Goal: Task Accomplishment & Management: Use online tool/utility

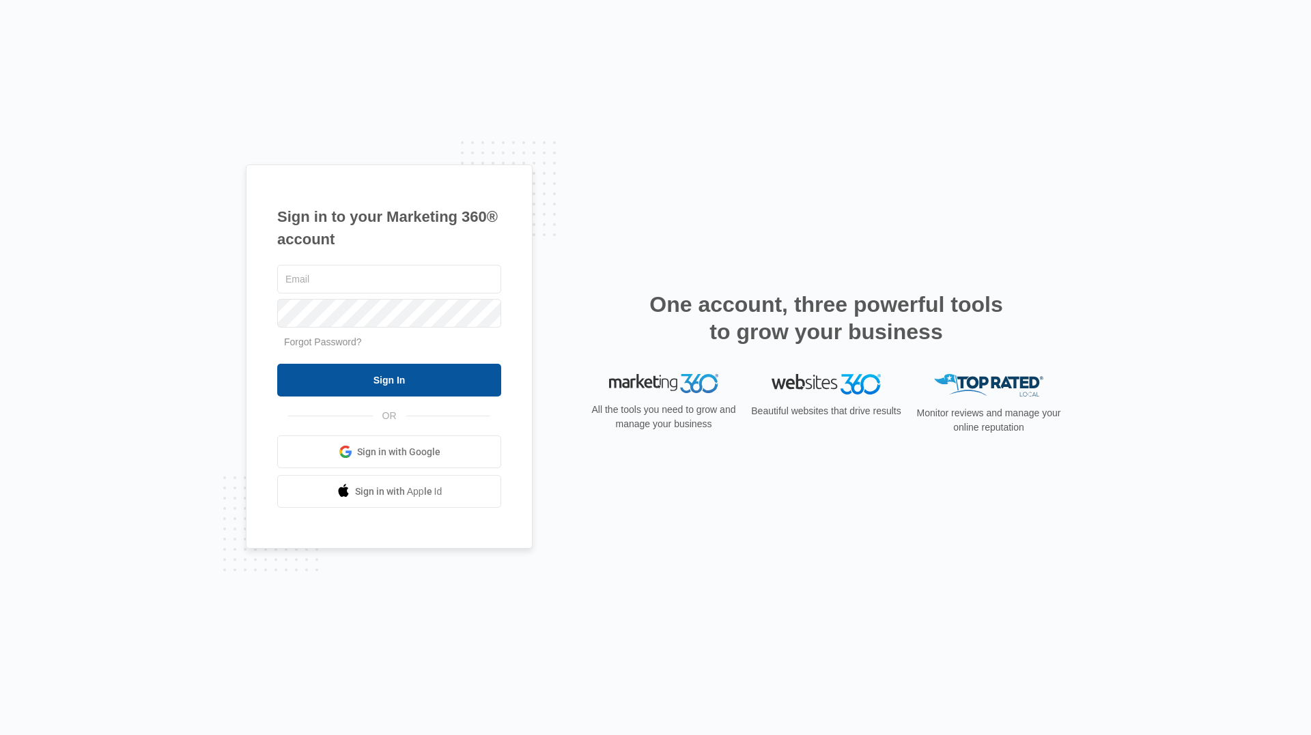
type input "[EMAIL_ADDRESS][DOMAIN_NAME]"
click at [491, 382] on input "Sign In" at bounding box center [389, 380] width 224 height 33
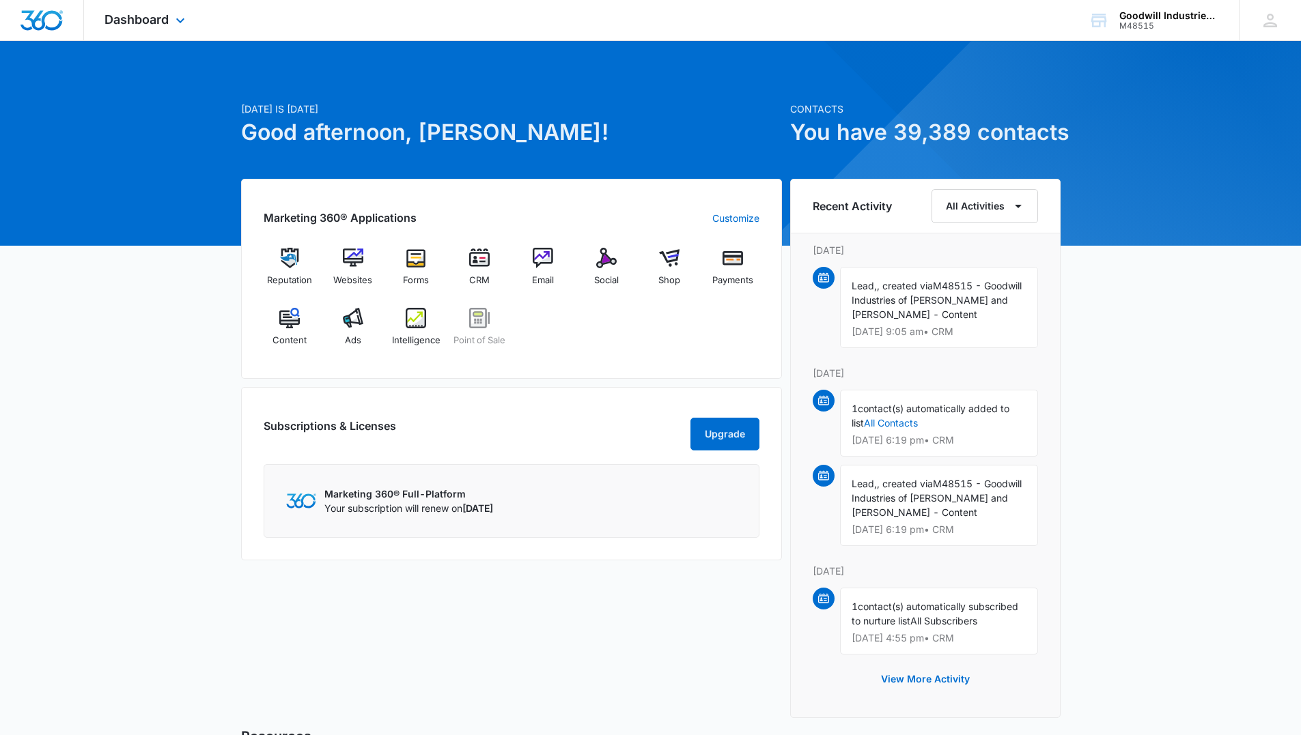
click at [150, 10] on div "Dashboard Apps Reputation Websites Forms CRM Email Social Shop Payments POS Con…" at bounding box center [146, 20] width 125 height 40
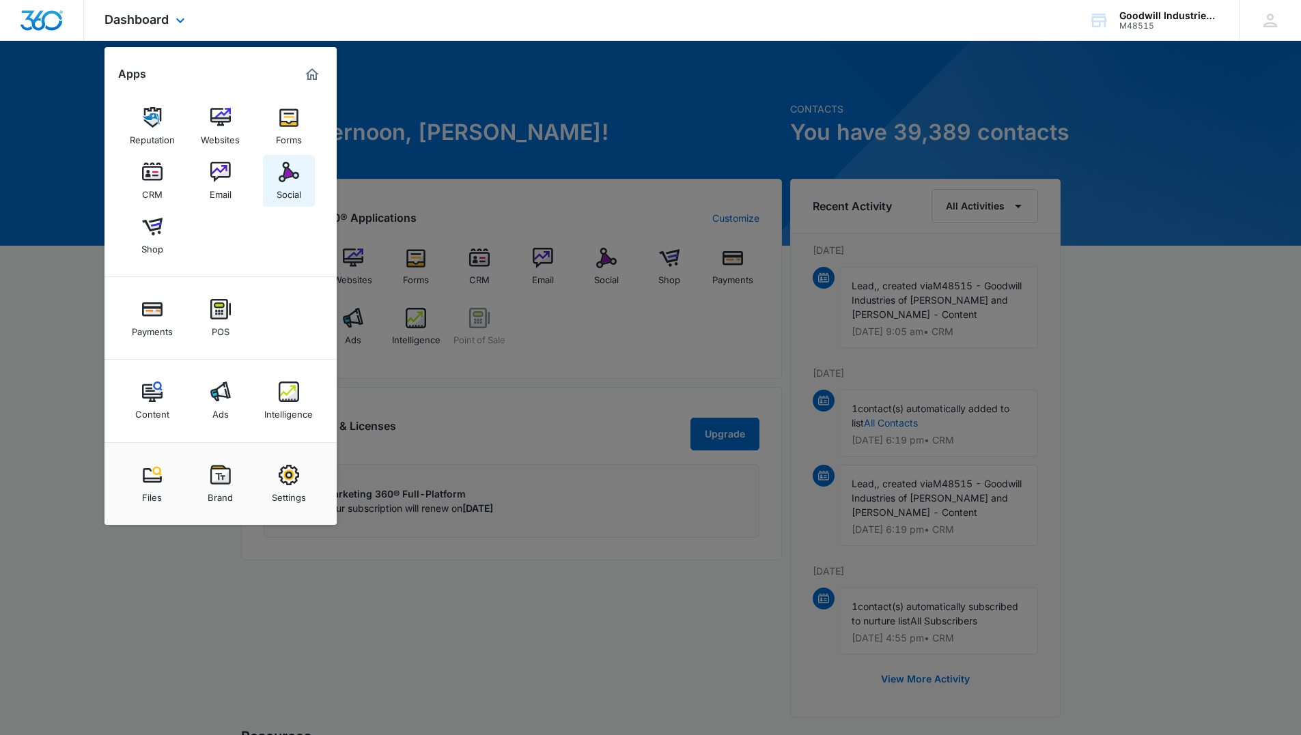
click at [286, 175] on img at bounding box center [289, 172] width 20 height 20
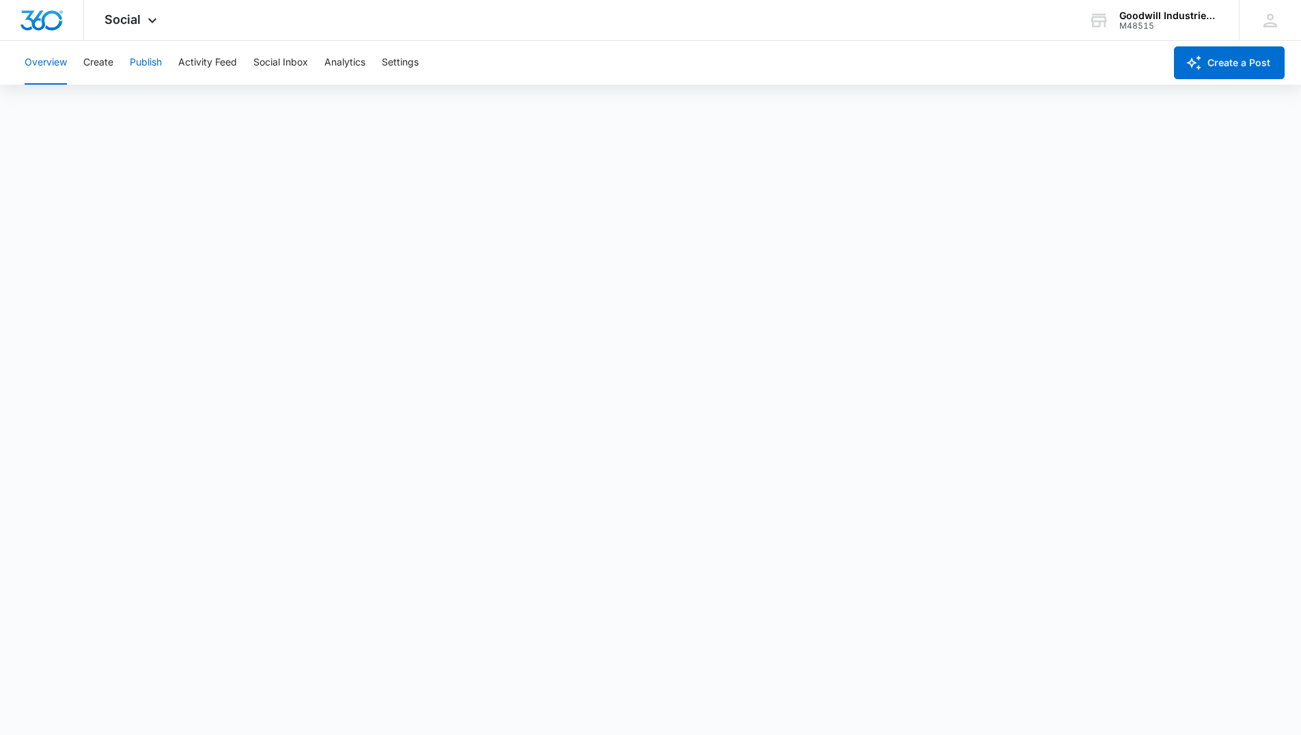
click at [152, 70] on button "Publish" at bounding box center [146, 63] width 32 height 44
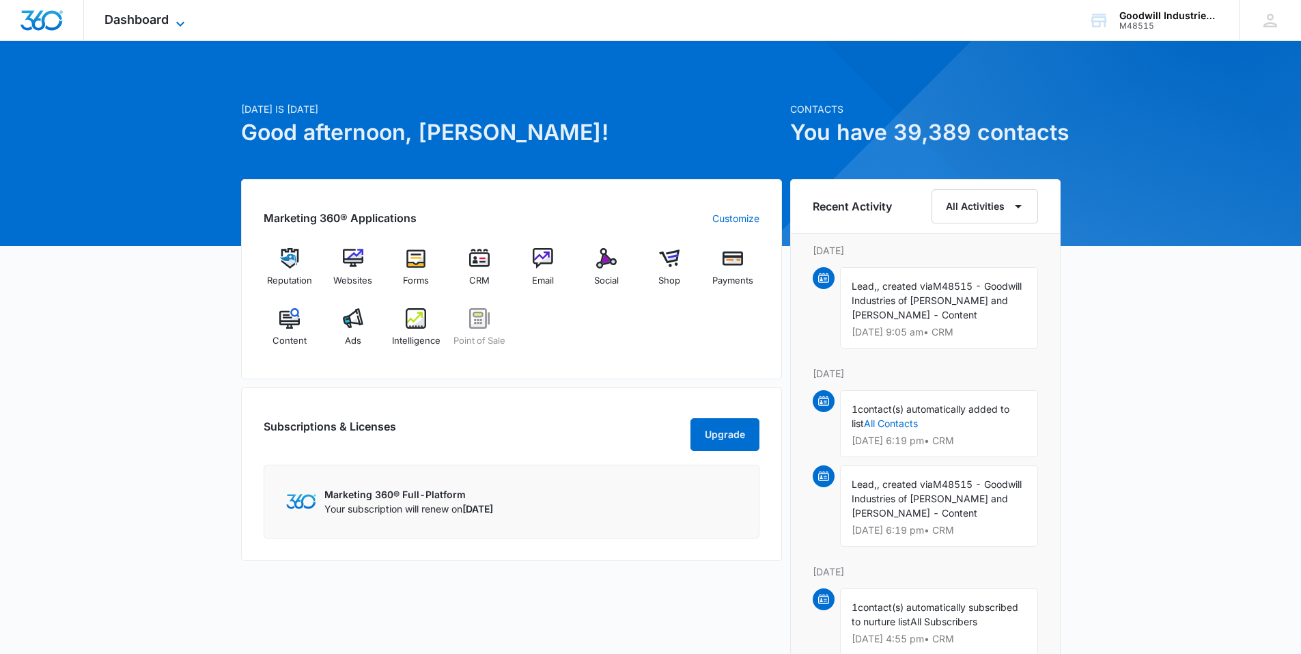
click at [182, 24] on icon at bounding box center [180, 24] width 16 height 16
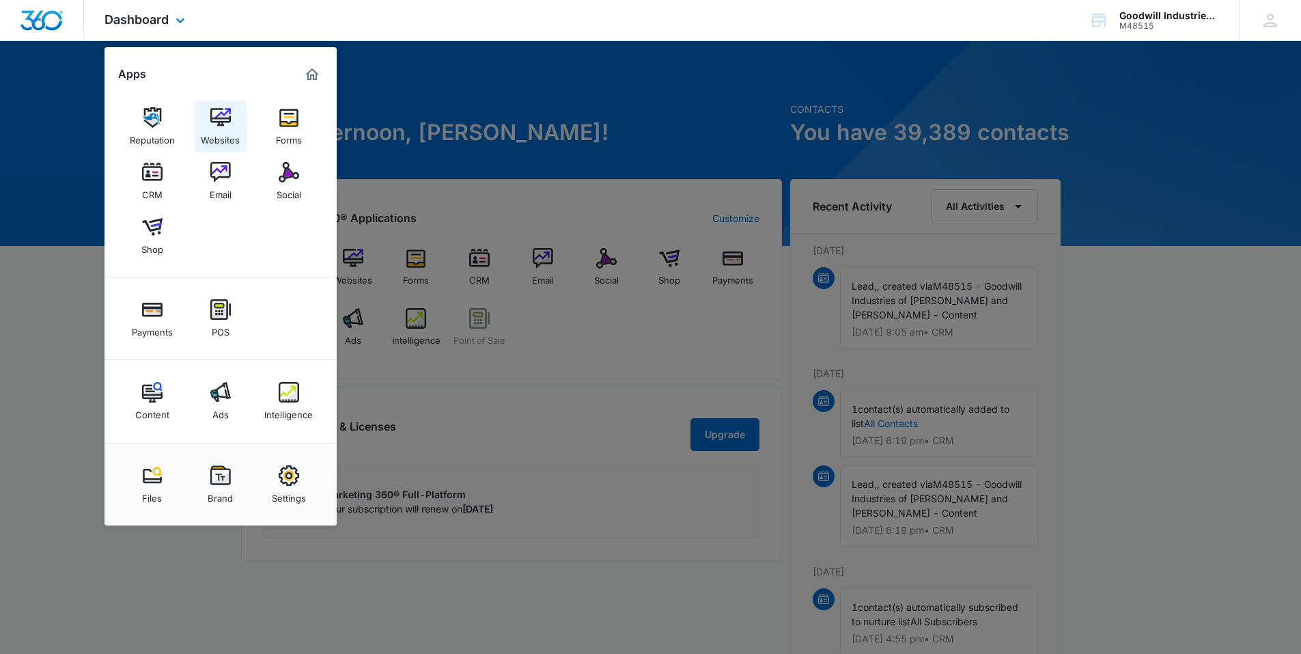
click at [232, 130] on div "Websites" at bounding box center [220, 137] width 39 height 18
